Goal: Task Accomplishment & Management: Manage account settings

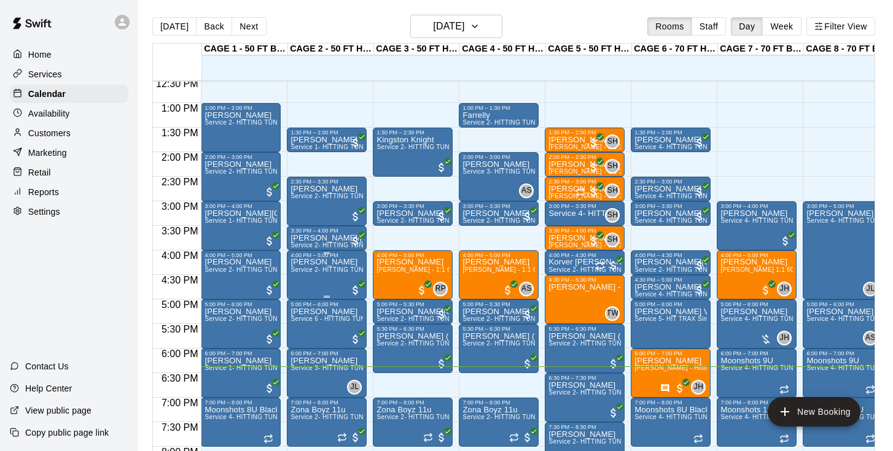
scroll to position [458, 0]
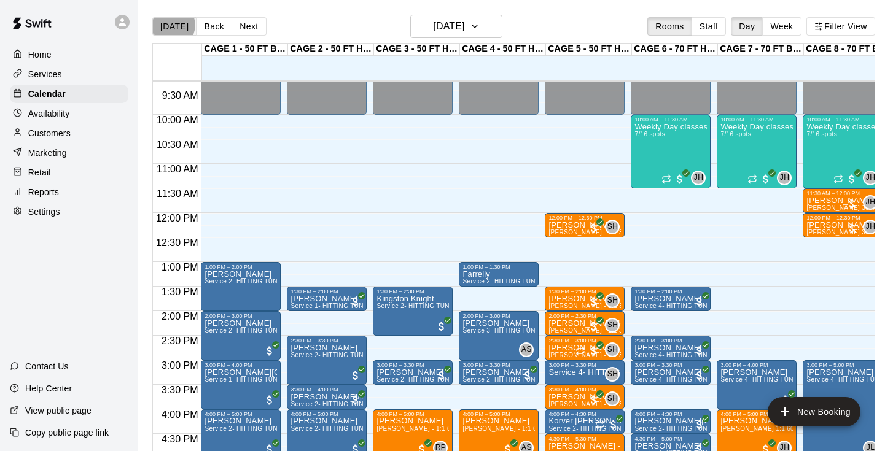
click at [173, 25] on button "[DATE]" at bounding box center [174, 26] width 44 height 18
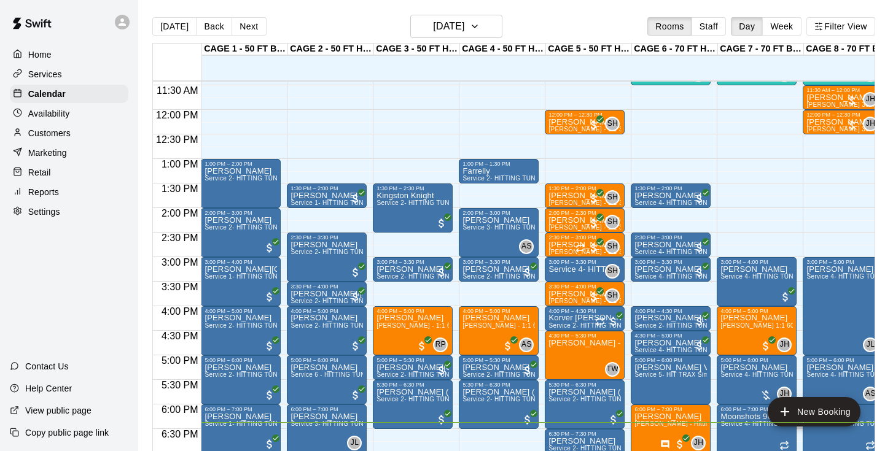
scroll to position [561, 0]
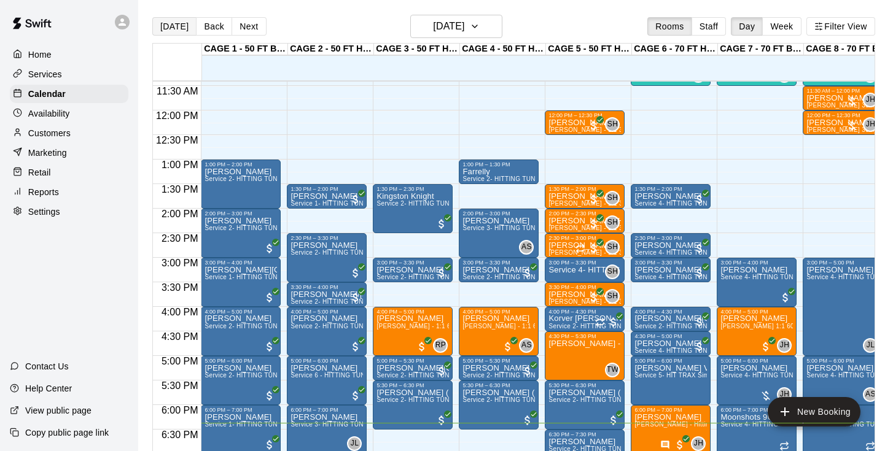
click at [171, 32] on button "[DATE]" at bounding box center [174, 26] width 44 height 18
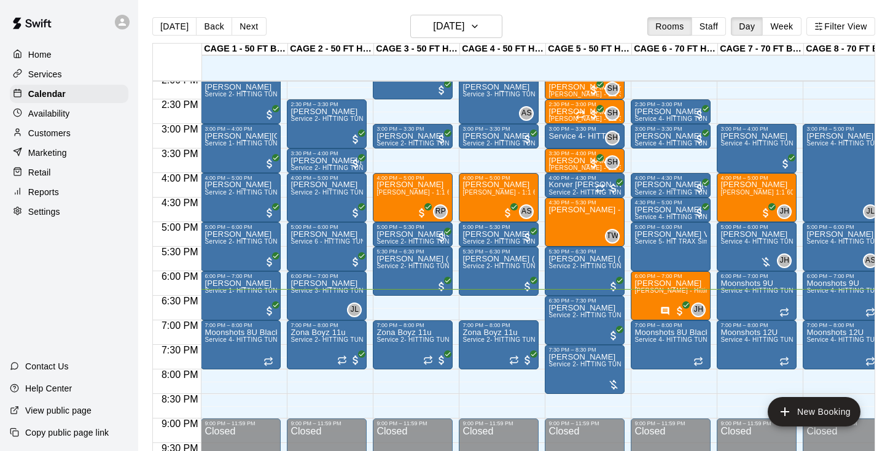
scroll to position [709, 0]
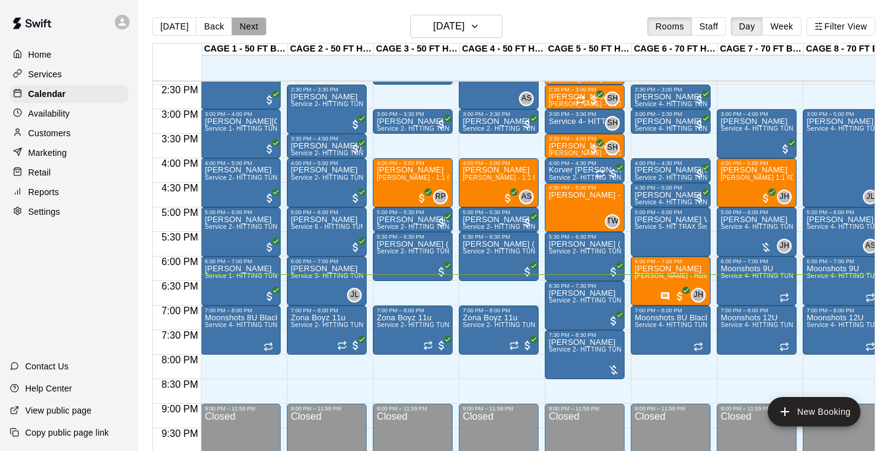
click at [240, 29] on button "Next" at bounding box center [249, 26] width 34 height 18
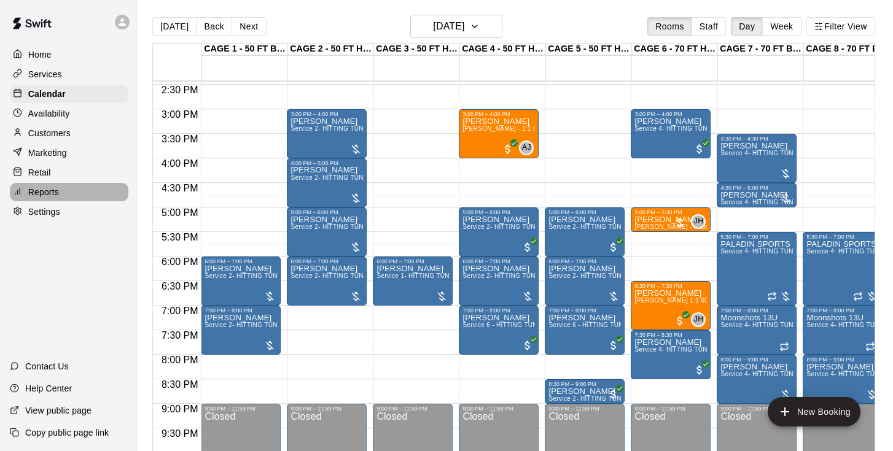
click at [44, 185] on div "Reports" at bounding box center [69, 192] width 119 height 18
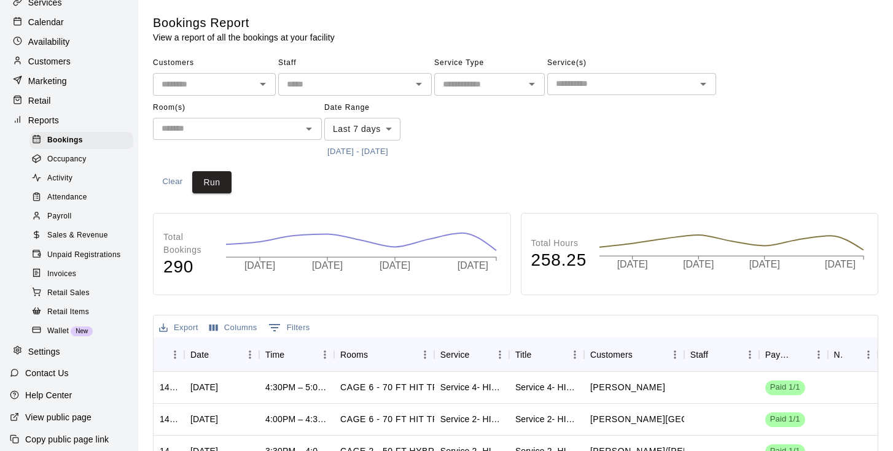
click at [50, 346] on p "Settings" at bounding box center [44, 352] width 32 height 12
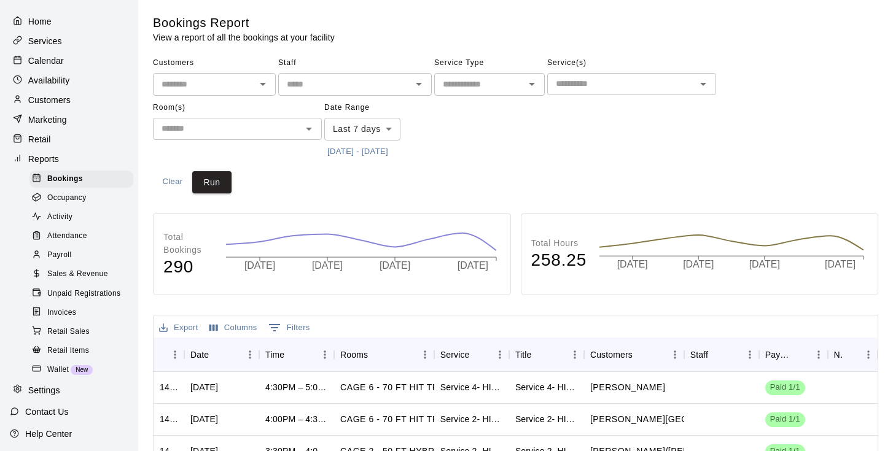
select select "**"
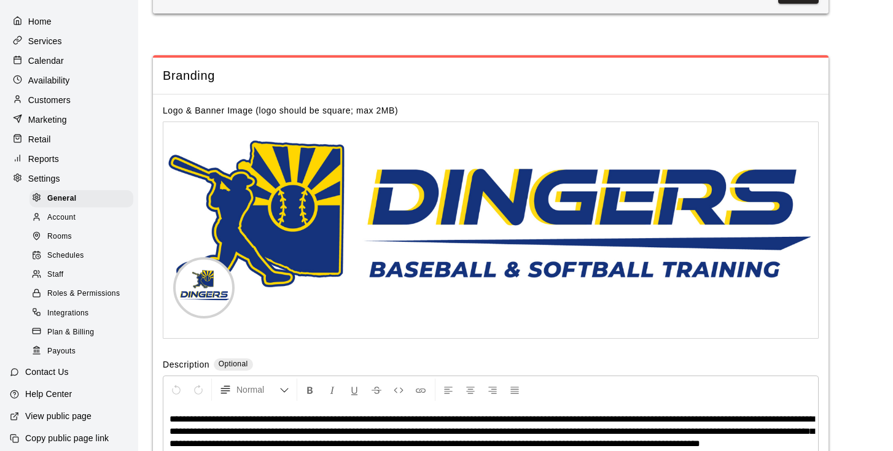
scroll to position [2528, 0]
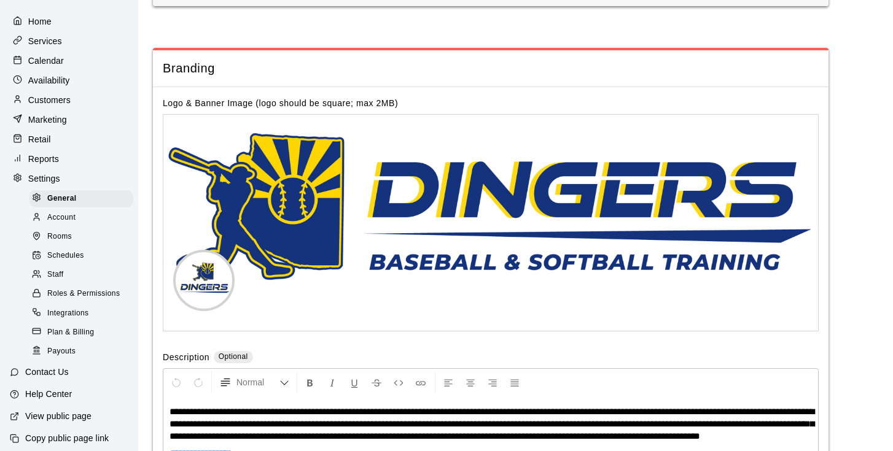
click at [65, 275] on div "Staff" at bounding box center [81, 275] width 104 height 17
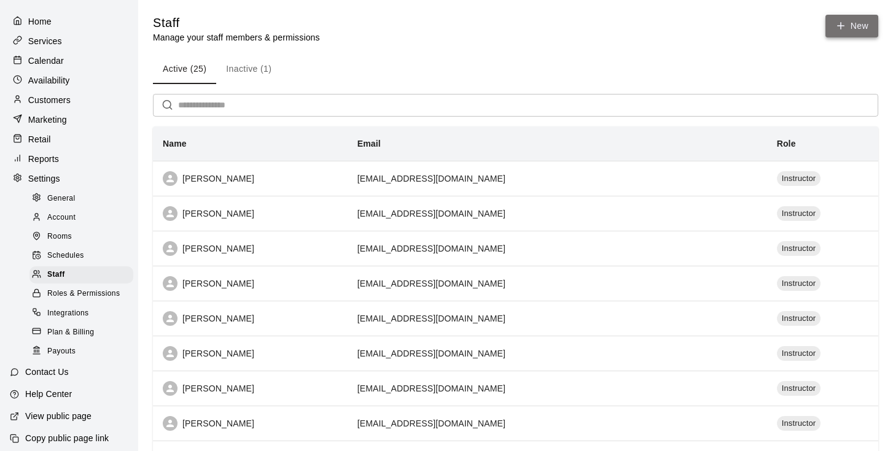
click at [862, 27] on link "New" at bounding box center [852, 26] width 53 height 23
select select "**"
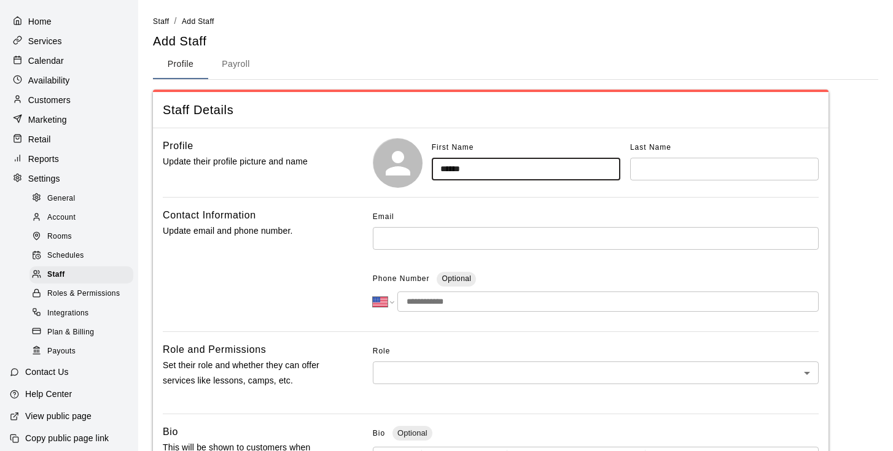
type input "*****"
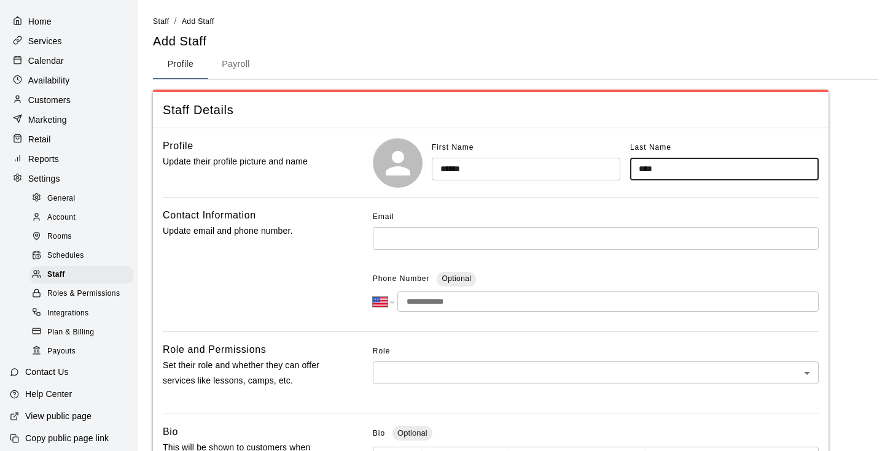
type input "****"
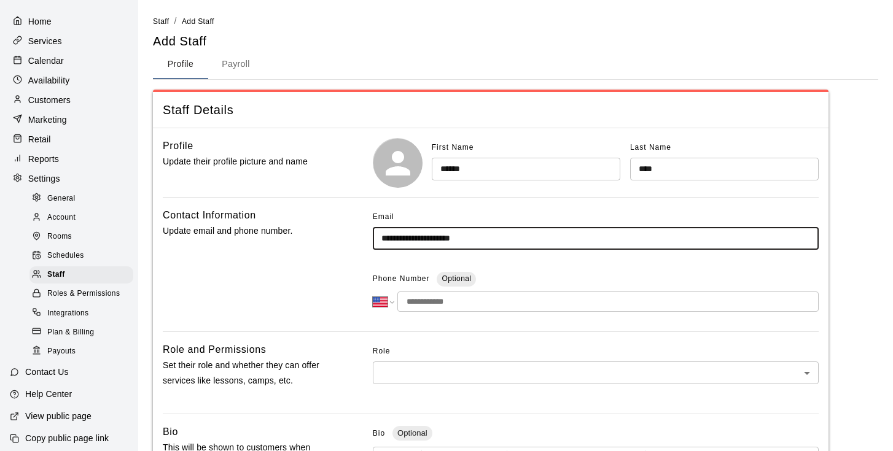
type input "**********"
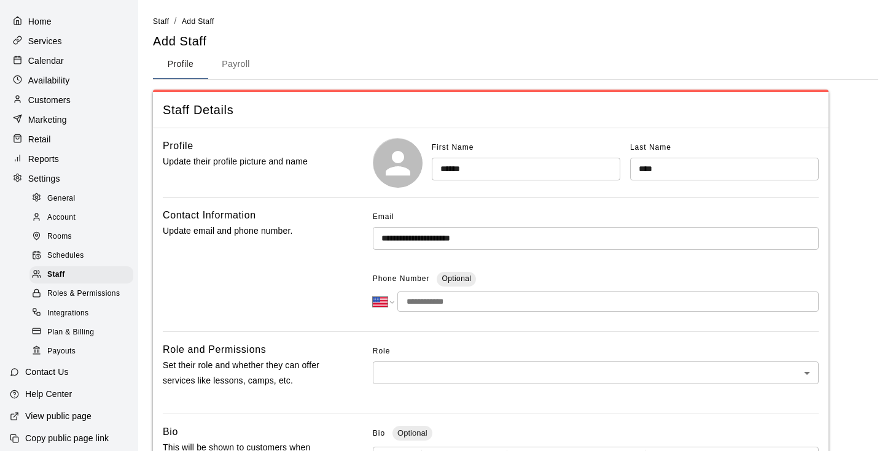
click at [472, 307] on input "tel" at bounding box center [607, 302] width 421 height 20
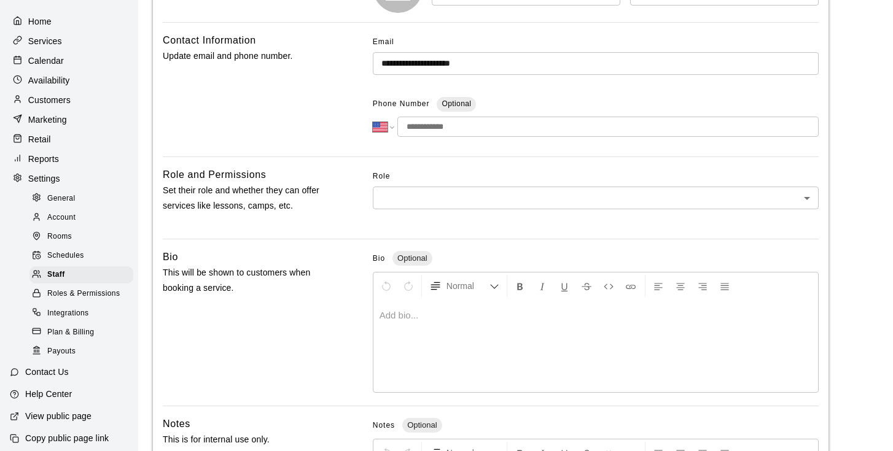
scroll to position [198, 0]
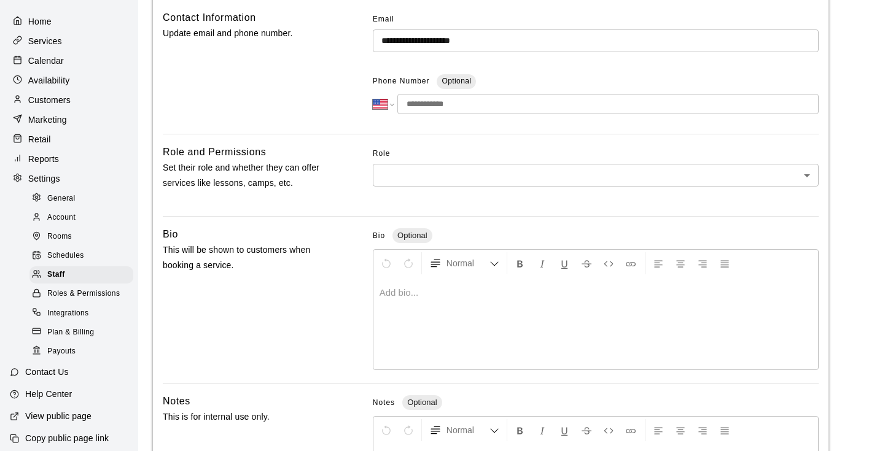
click at [498, 180] on body "**********" at bounding box center [446, 204] width 893 height 805
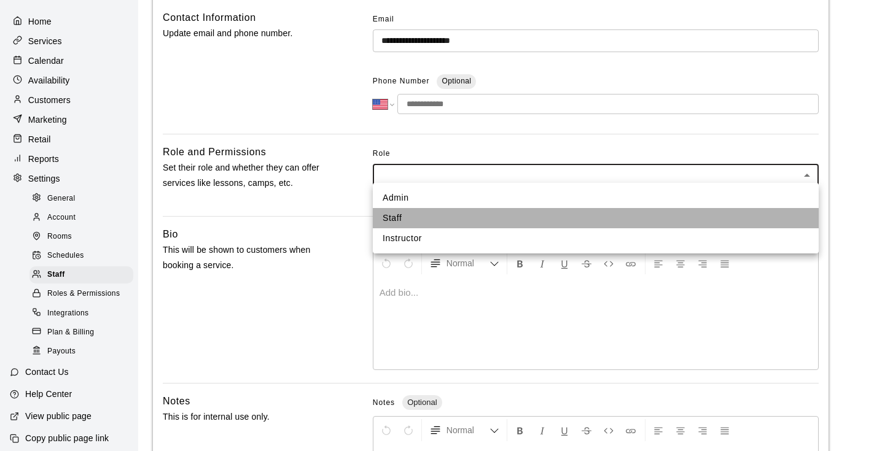
click at [464, 216] on li "Staff" at bounding box center [596, 218] width 446 height 20
type input "*****"
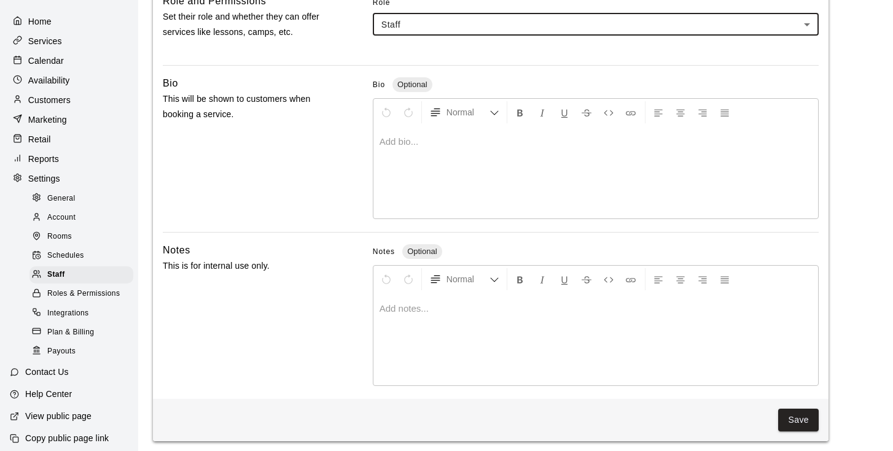
scroll to position [348, 0]
click at [797, 419] on button "Save" at bounding box center [798, 421] width 41 height 23
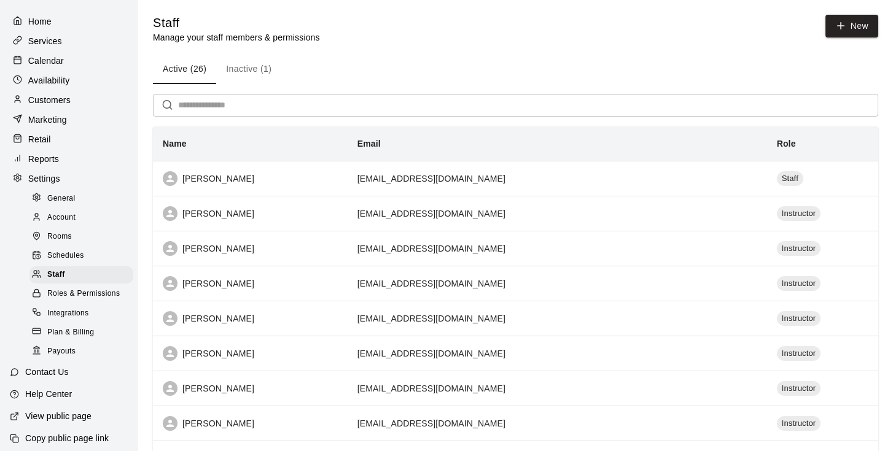
click at [49, 61] on p "Calendar" at bounding box center [46, 61] width 36 height 12
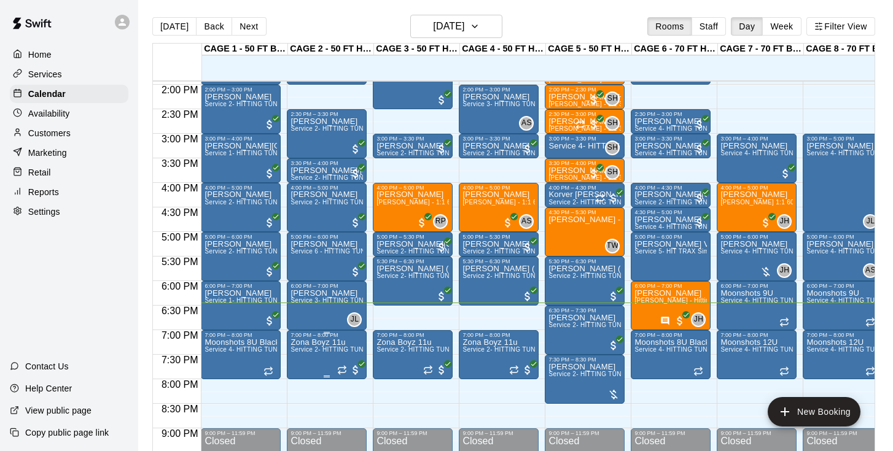
scroll to position [666, 0]
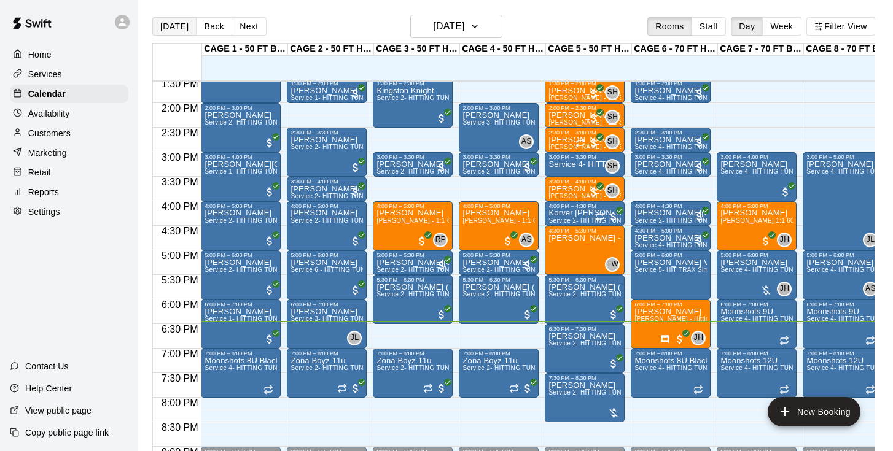
click at [170, 29] on button "[DATE]" at bounding box center [174, 26] width 44 height 18
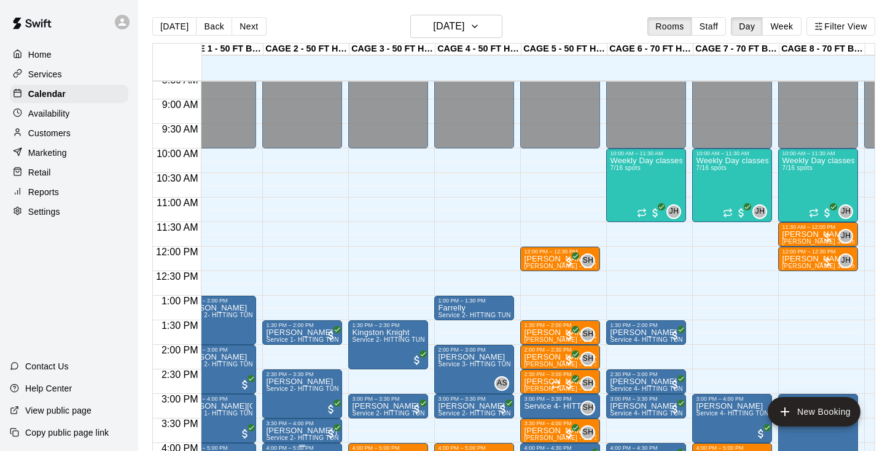
scroll to position [413, 25]
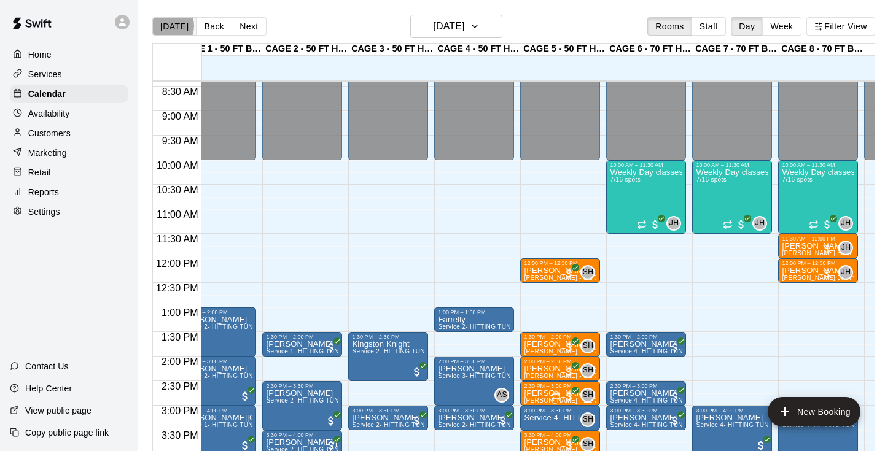
click at [166, 26] on button "[DATE]" at bounding box center [174, 26] width 44 height 18
click at [243, 23] on button "Next" at bounding box center [249, 26] width 34 height 18
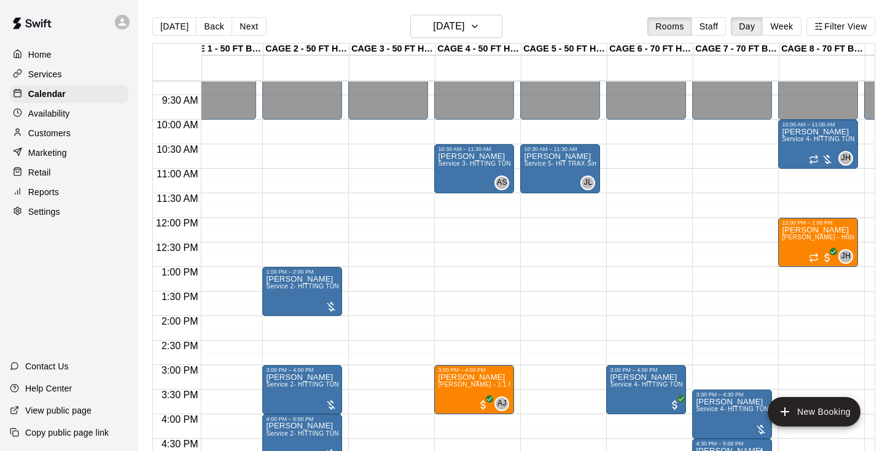
scroll to position [457, 25]
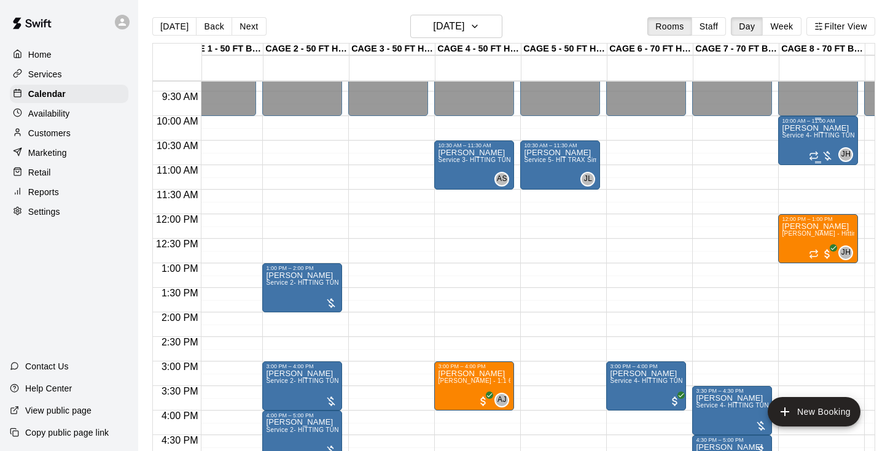
click at [829, 142] on div "[PERSON_NAME] Service 4- HITTING TUNNEL RENTAL - 70ft Baseball" at bounding box center [818, 349] width 72 height 451
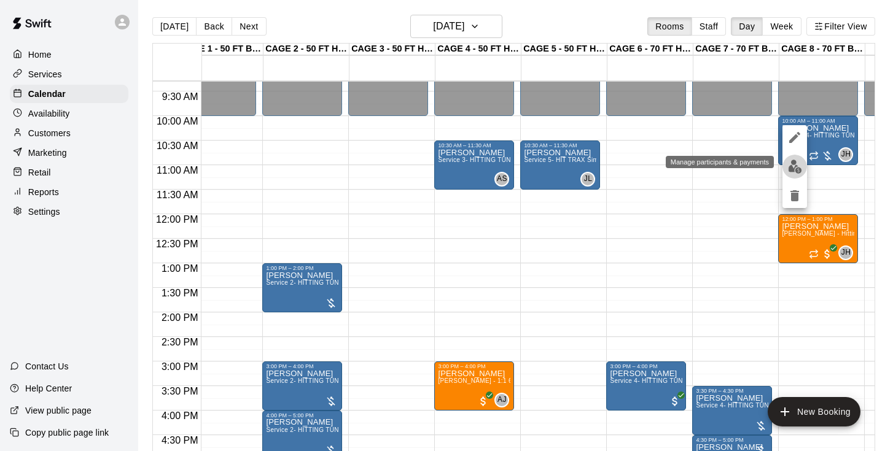
click at [800, 164] on img "edit" at bounding box center [795, 167] width 14 height 14
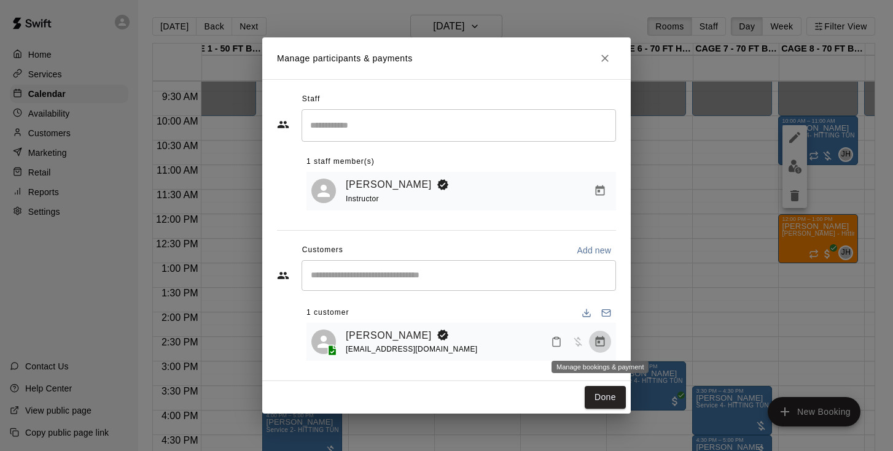
click at [596, 347] on icon "Manage bookings & payment" at bounding box center [600, 342] width 12 height 12
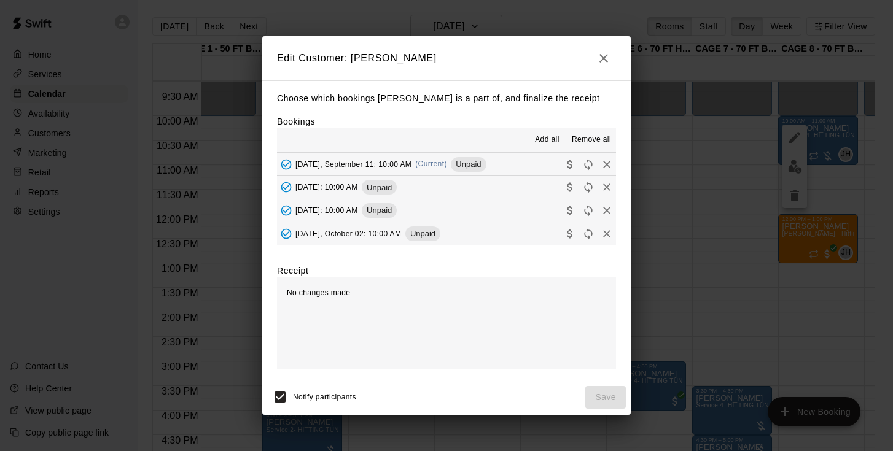
click at [385, 161] on span "[DATE], September 11: 10:00 AM" at bounding box center [353, 164] width 116 height 9
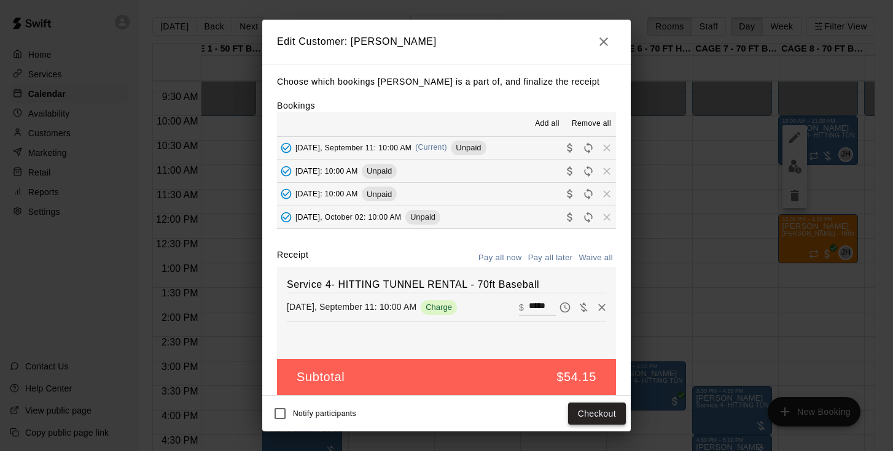
click at [612, 421] on button "Checkout" at bounding box center [597, 414] width 58 height 23
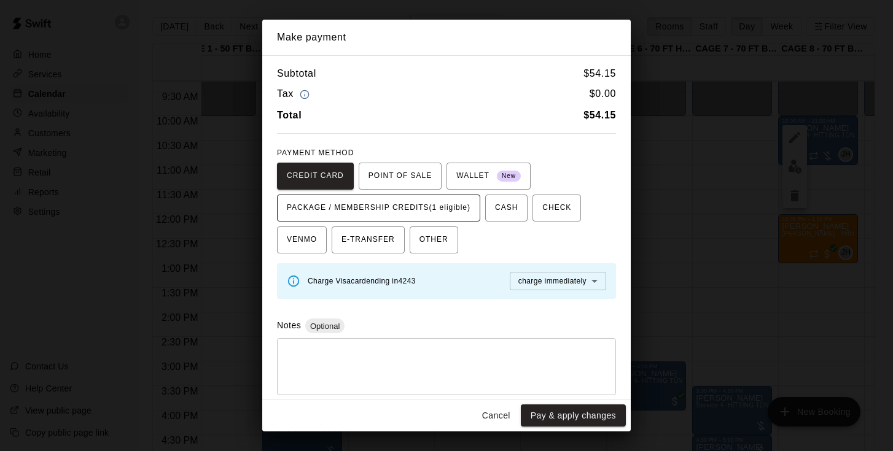
click at [447, 200] on span "PACKAGE / MEMBERSHIP CREDITS (1 eligible)" at bounding box center [379, 208] width 184 height 20
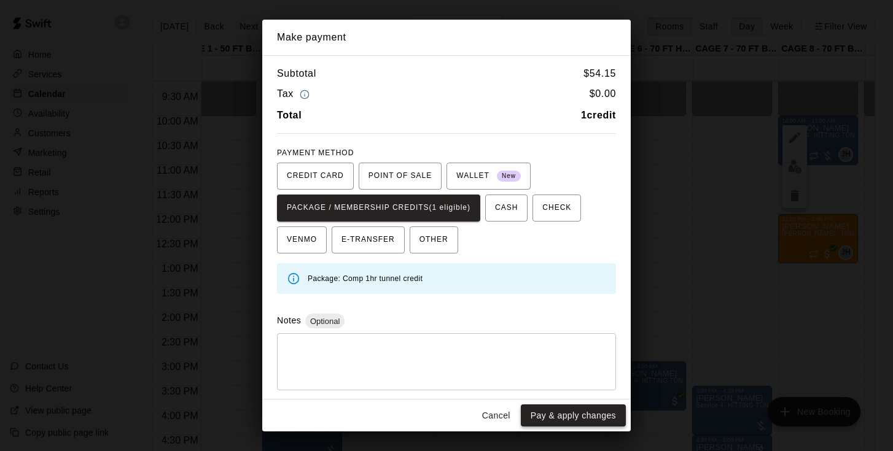
click at [595, 415] on button "Pay & apply changes" at bounding box center [573, 416] width 105 height 23
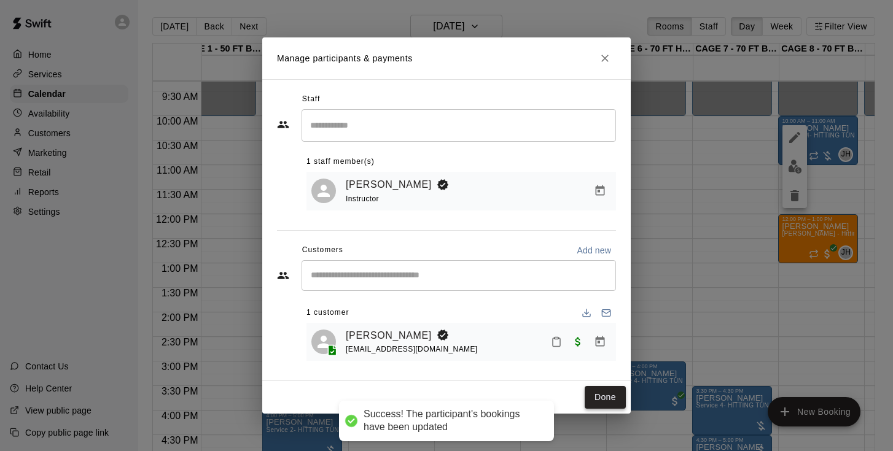
click at [601, 395] on button "Done" at bounding box center [605, 397] width 41 height 23
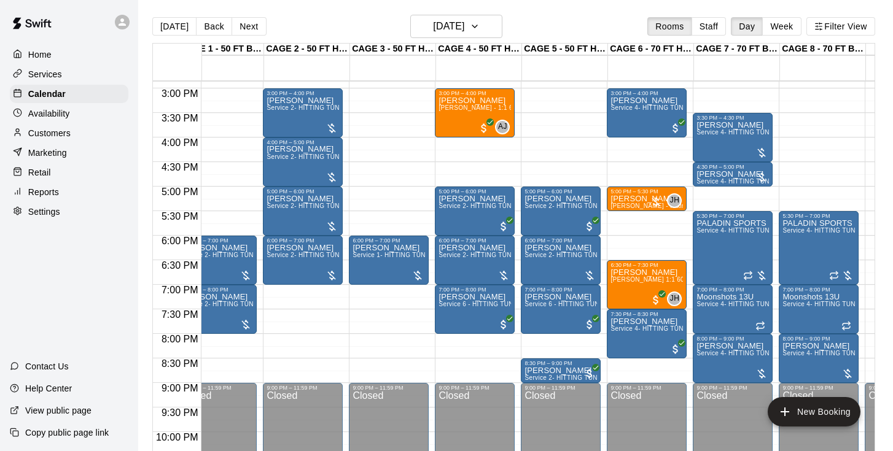
scroll to position [731, 24]
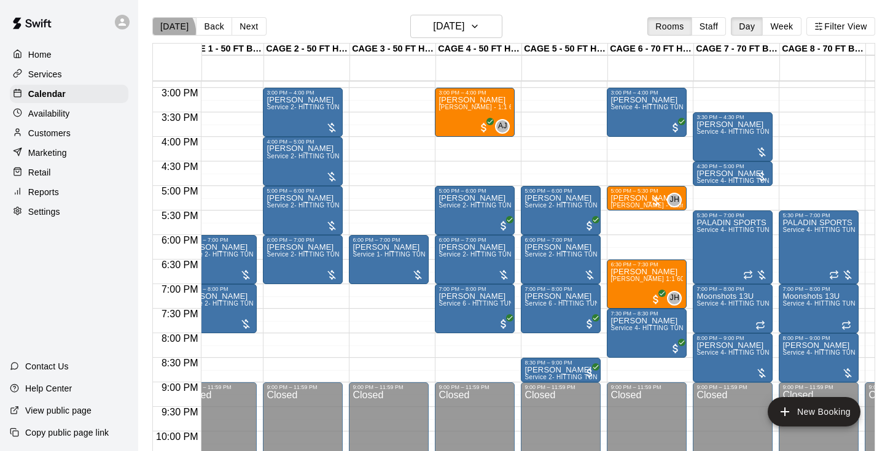
click at [168, 31] on button "[DATE]" at bounding box center [174, 26] width 44 height 18
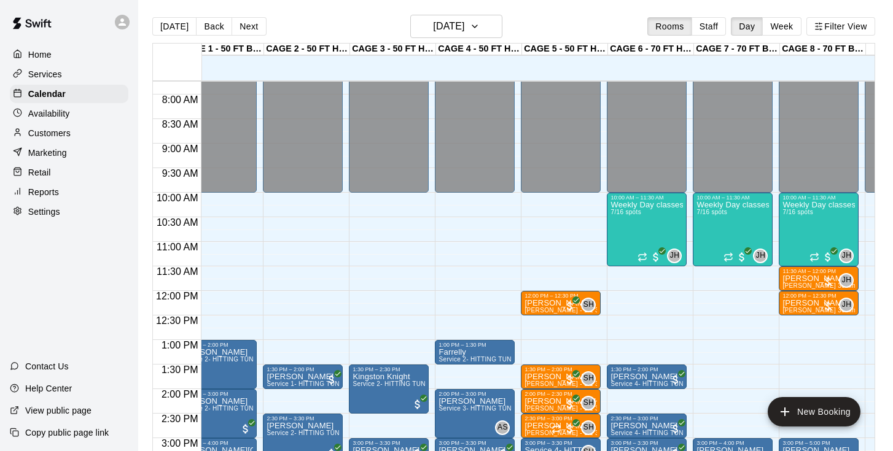
scroll to position [381, 24]
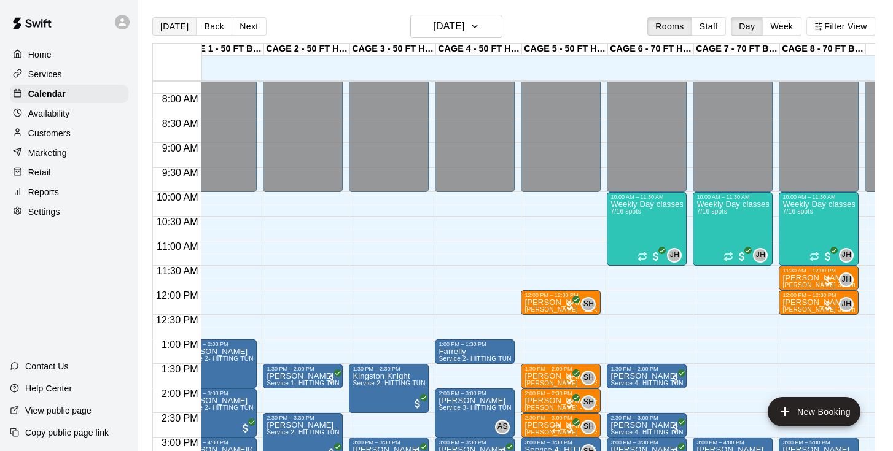
click at [166, 25] on button "[DATE]" at bounding box center [174, 26] width 44 height 18
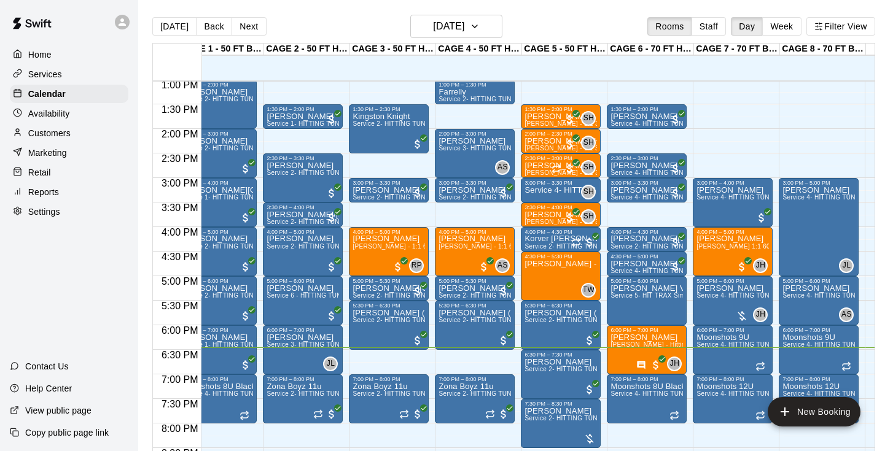
scroll to position [0, 26]
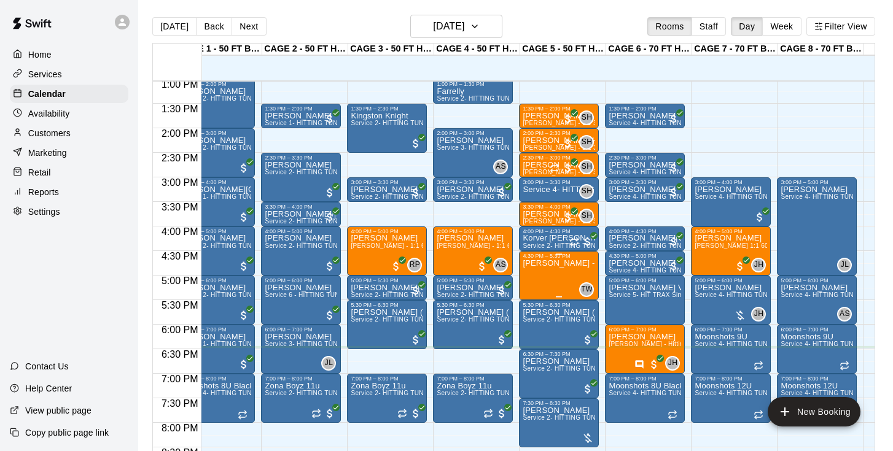
click at [530, 292] on button "edit" at bounding box center [535, 302] width 25 height 24
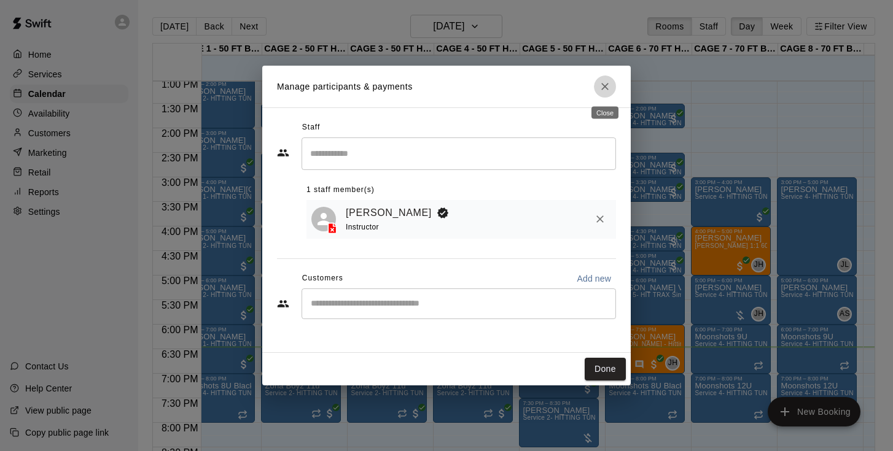
click at [604, 88] on icon "Close" at bounding box center [604, 86] width 7 height 7
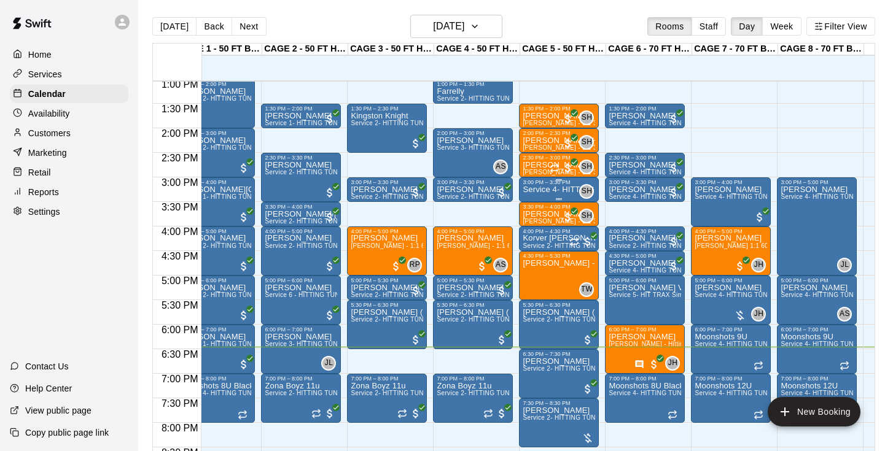
click at [553, 190] on p "Service 4- HITTING TUNNEL RENTAL - 70ft Baseball" at bounding box center [559, 190] width 72 height 0
click at [534, 264] on icon "delete" at bounding box center [535, 261] width 9 height 11
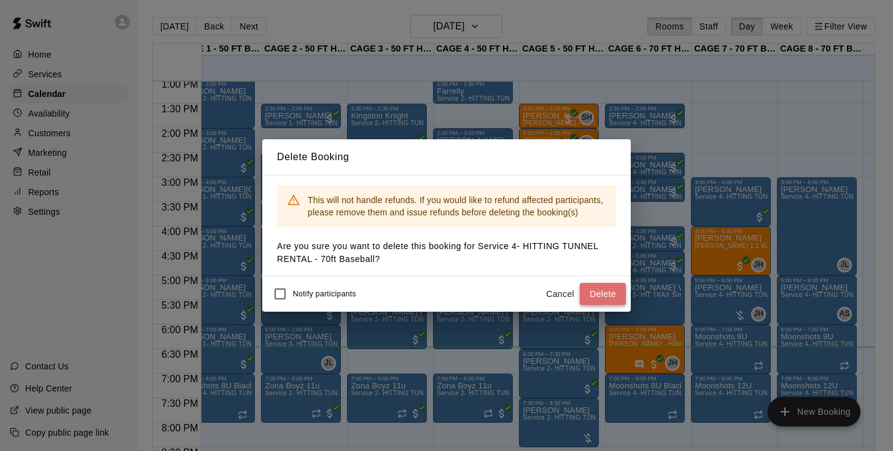
click at [608, 293] on button "Delete" at bounding box center [603, 294] width 46 height 23
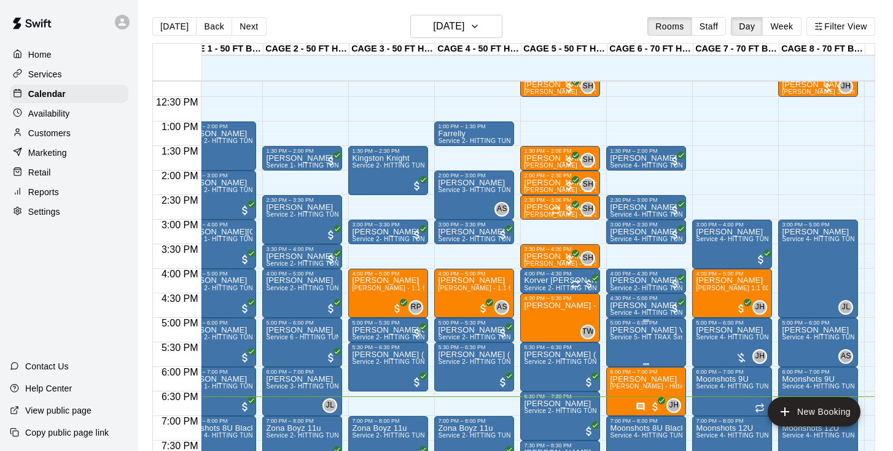
scroll to position [484, 25]
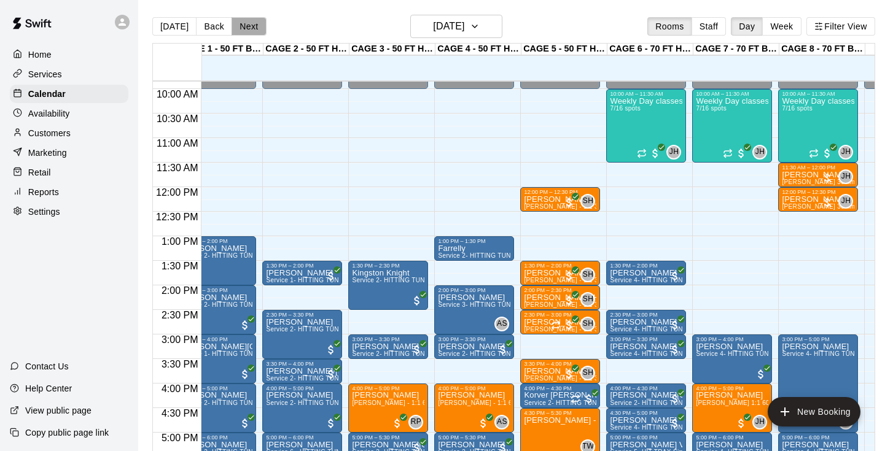
click at [247, 20] on button "Next" at bounding box center [249, 26] width 34 height 18
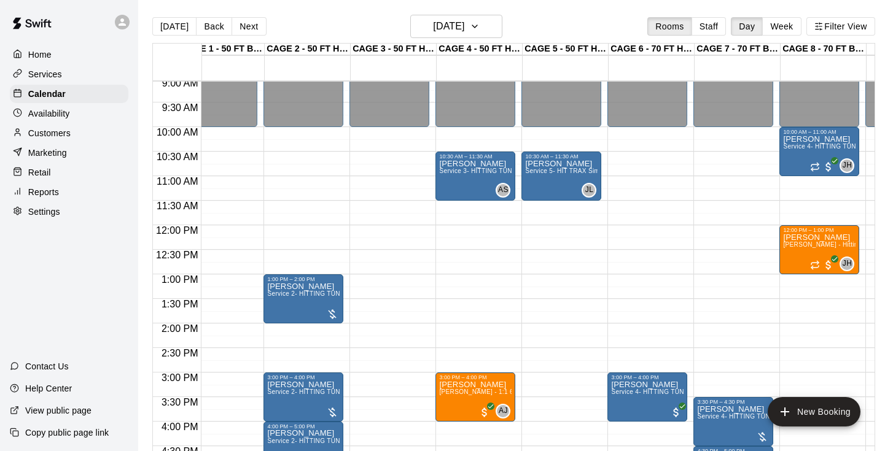
scroll to position [445, 23]
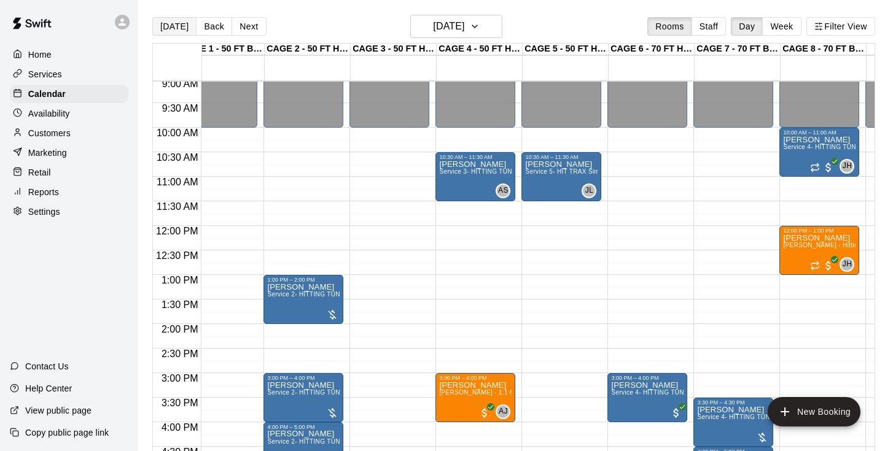
click at [184, 25] on button "[DATE]" at bounding box center [174, 26] width 44 height 18
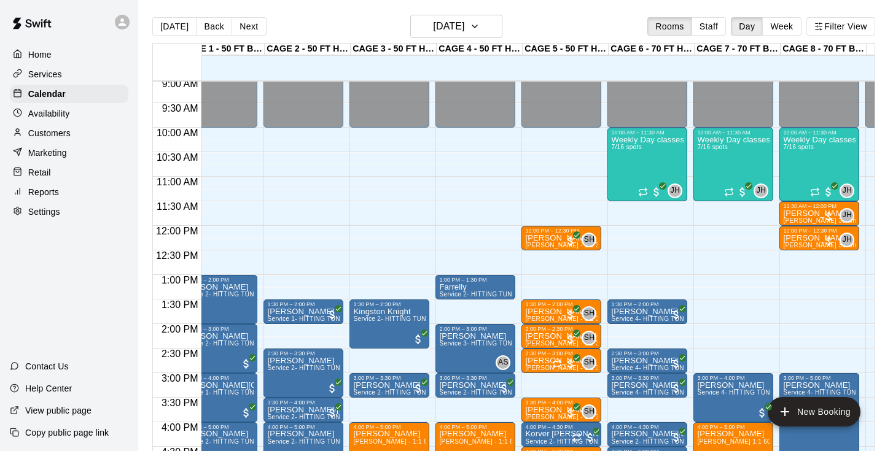
click at [314, 14] on main "[DATE] Back [DATE][DATE] Rooms Staff Day Week Filter View CAGE 1 - 50 FT BASEBA…" at bounding box center [515, 235] width 755 height 471
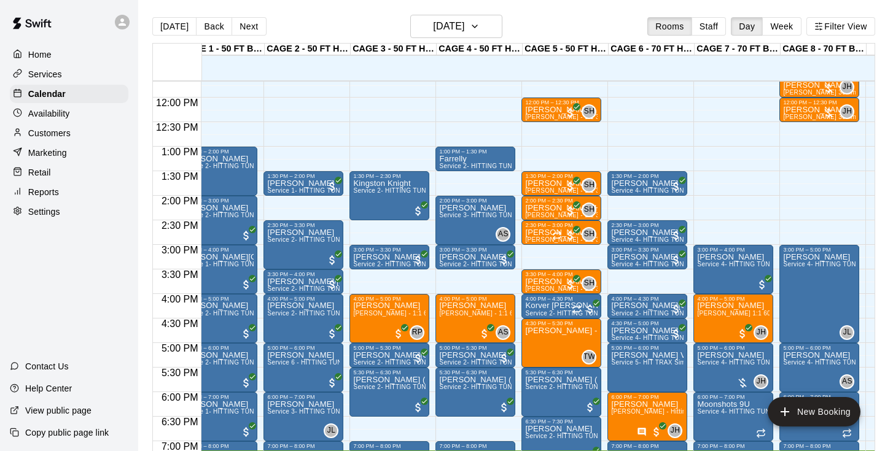
scroll to position [615, 23]
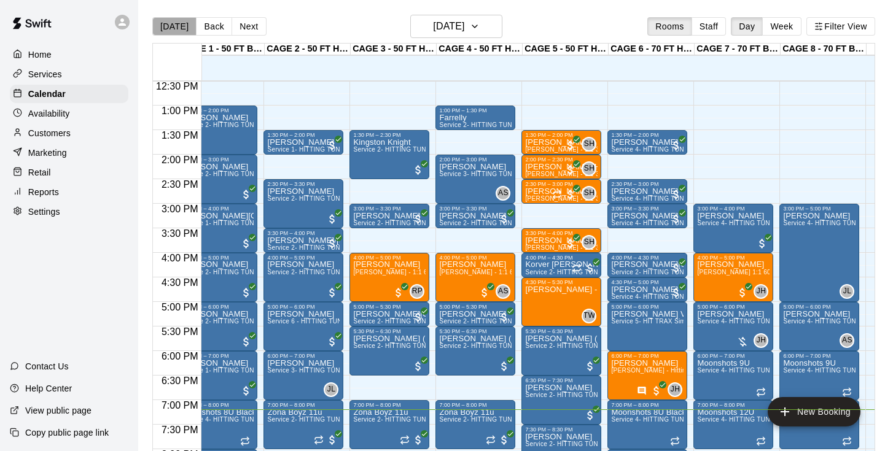
click at [178, 31] on button "[DATE]" at bounding box center [174, 26] width 44 height 18
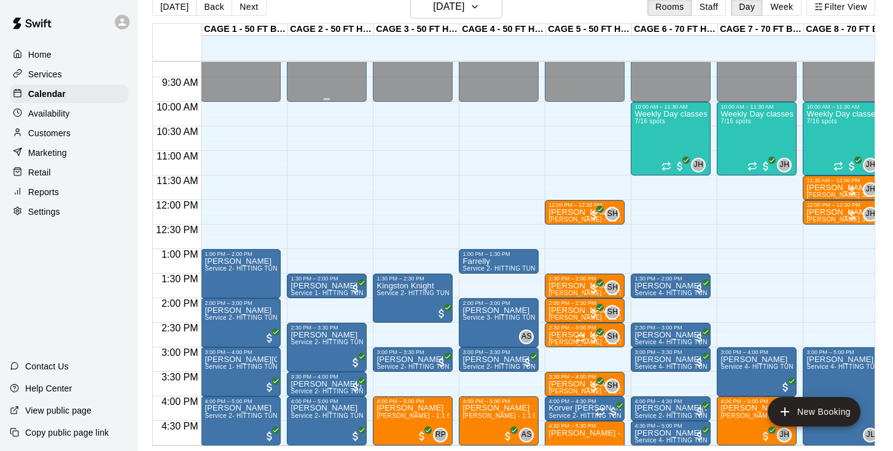
scroll to position [454, 0]
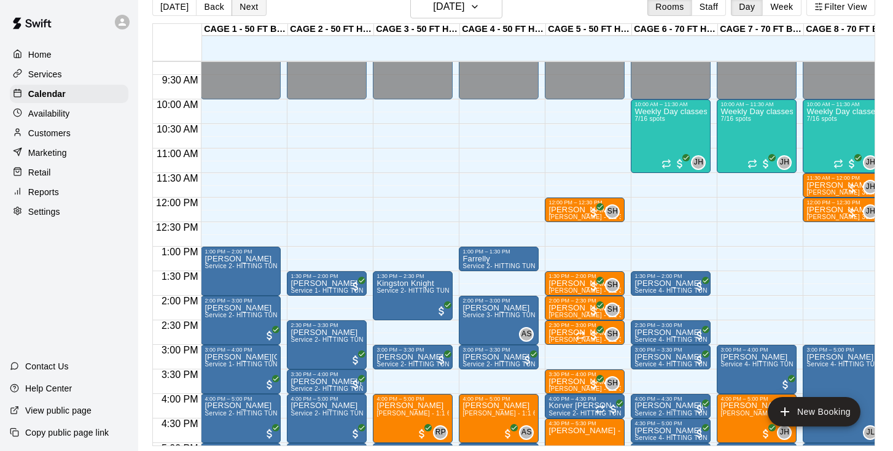
click at [253, 2] on button "Next" at bounding box center [249, 7] width 34 height 18
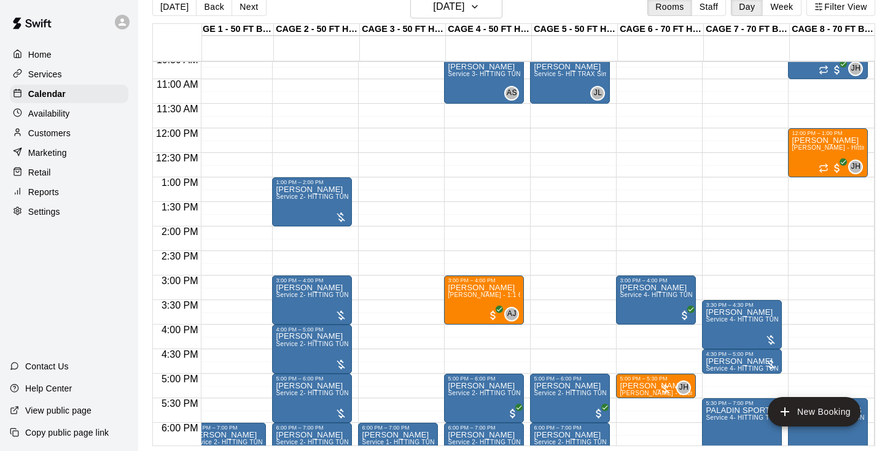
scroll to position [523, 14]
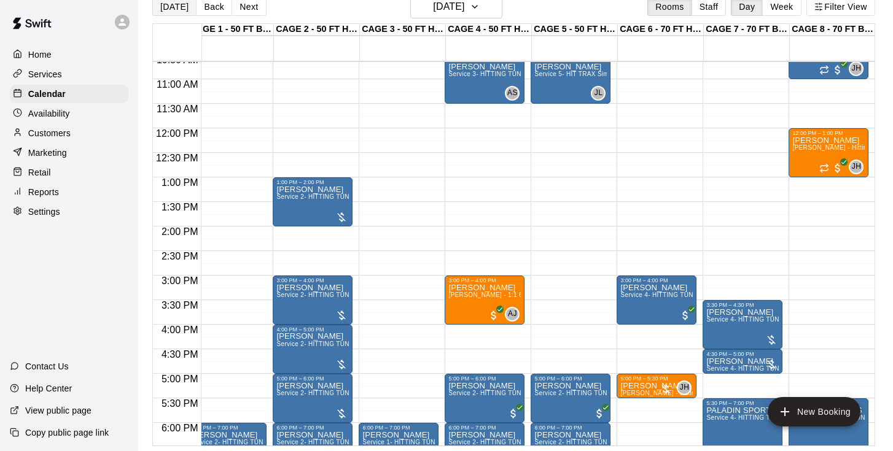
click at [187, 5] on button "[DATE]" at bounding box center [174, 7] width 44 height 18
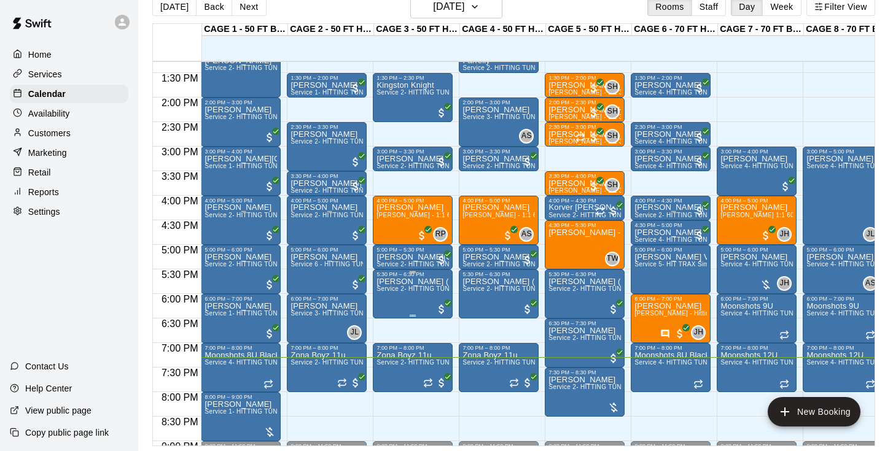
scroll to position [651, 0]
